Goal: Task Accomplishment & Management: Use online tool/utility

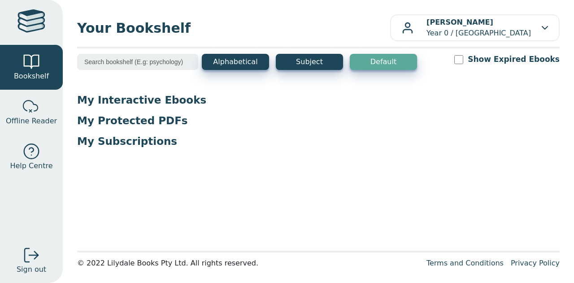
click at [20, 112] on link "Offline Reader" at bounding box center [31, 112] width 63 height 45
click at [443, 30] on p "[PERSON_NAME] Year 0 / [GEOGRAPHIC_DATA]" at bounding box center [478, 28] width 104 height 22
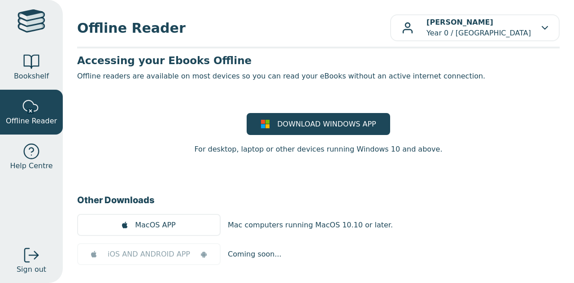
click at [26, 84] on link "Bookshelf" at bounding box center [31, 67] width 63 height 45
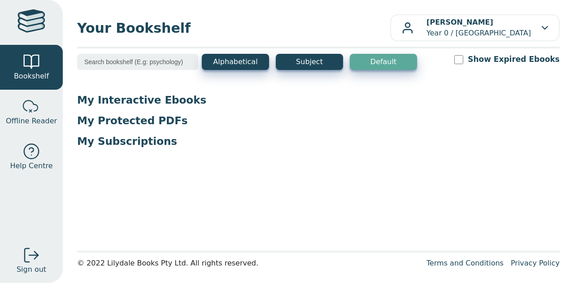
click at [481, 18] on p "[PERSON_NAME] Year 0 / [GEOGRAPHIC_DATA]" at bounding box center [478, 28] width 104 height 22
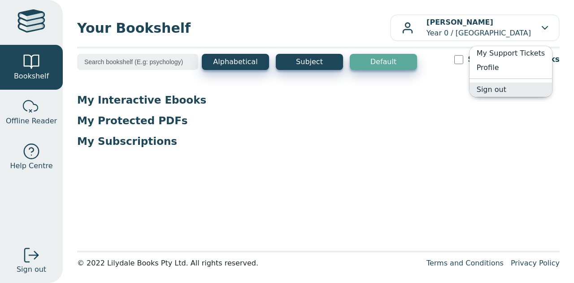
click at [513, 92] on link "Sign out" at bounding box center [511, 90] width 83 height 14
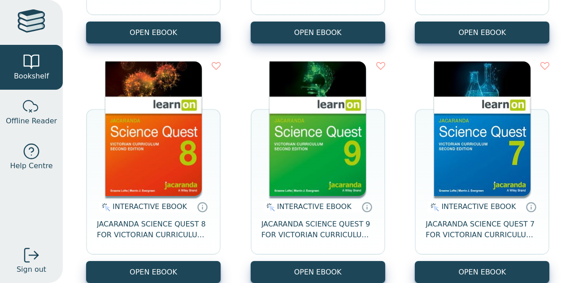
scroll to position [302, 0]
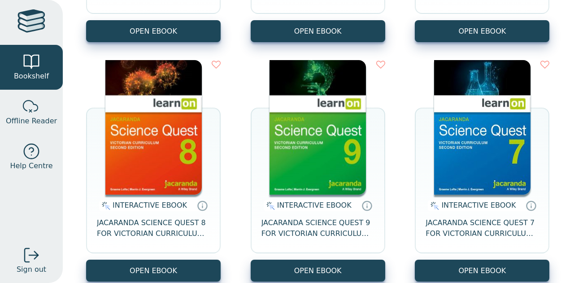
click at [164, 157] on img at bounding box center [153, 127] width 96 height 135
